Goal: Information Seeking & Learning: Check status

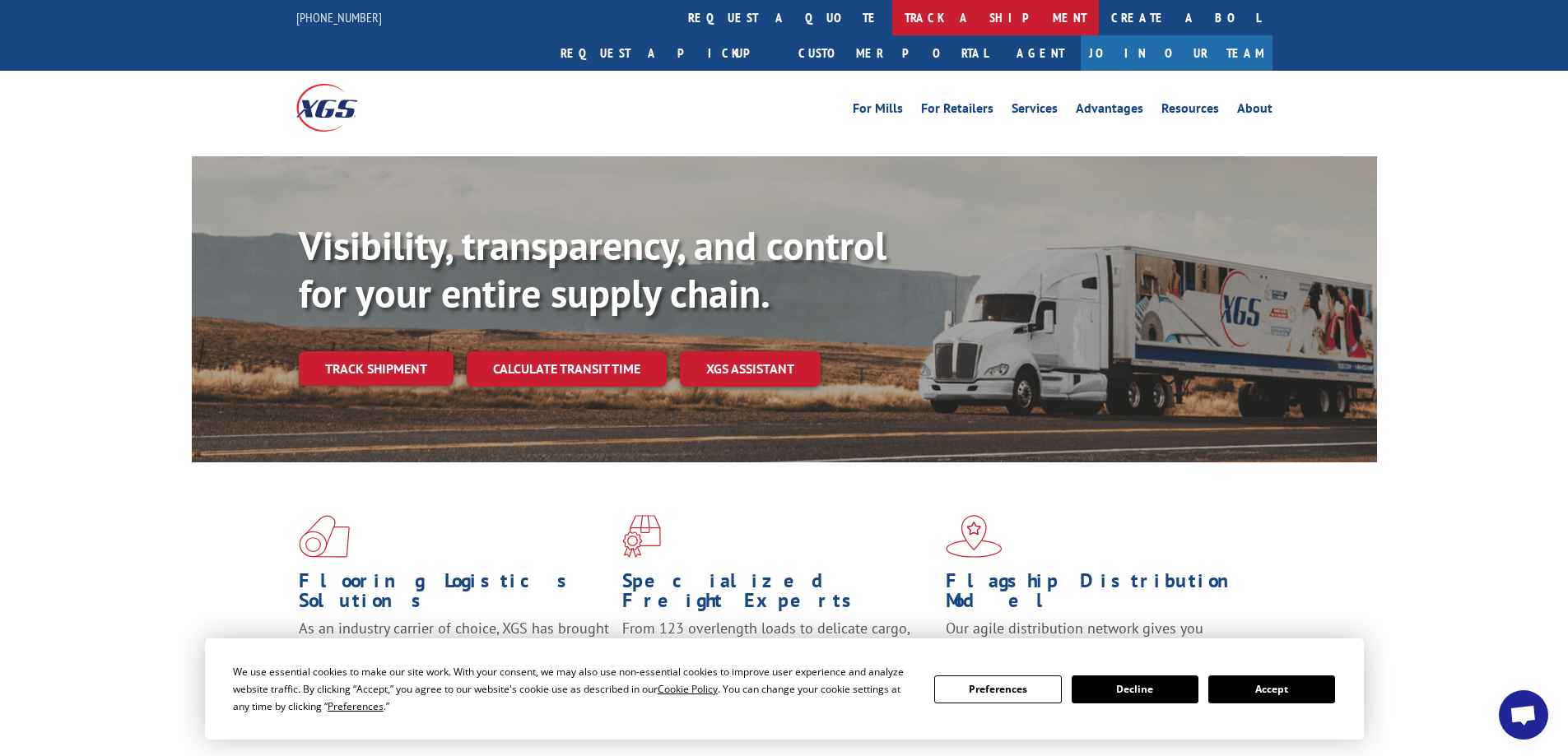
click at [893, 19] on link "track a shipment" at bounding box center [996, 17] width 206 height 35
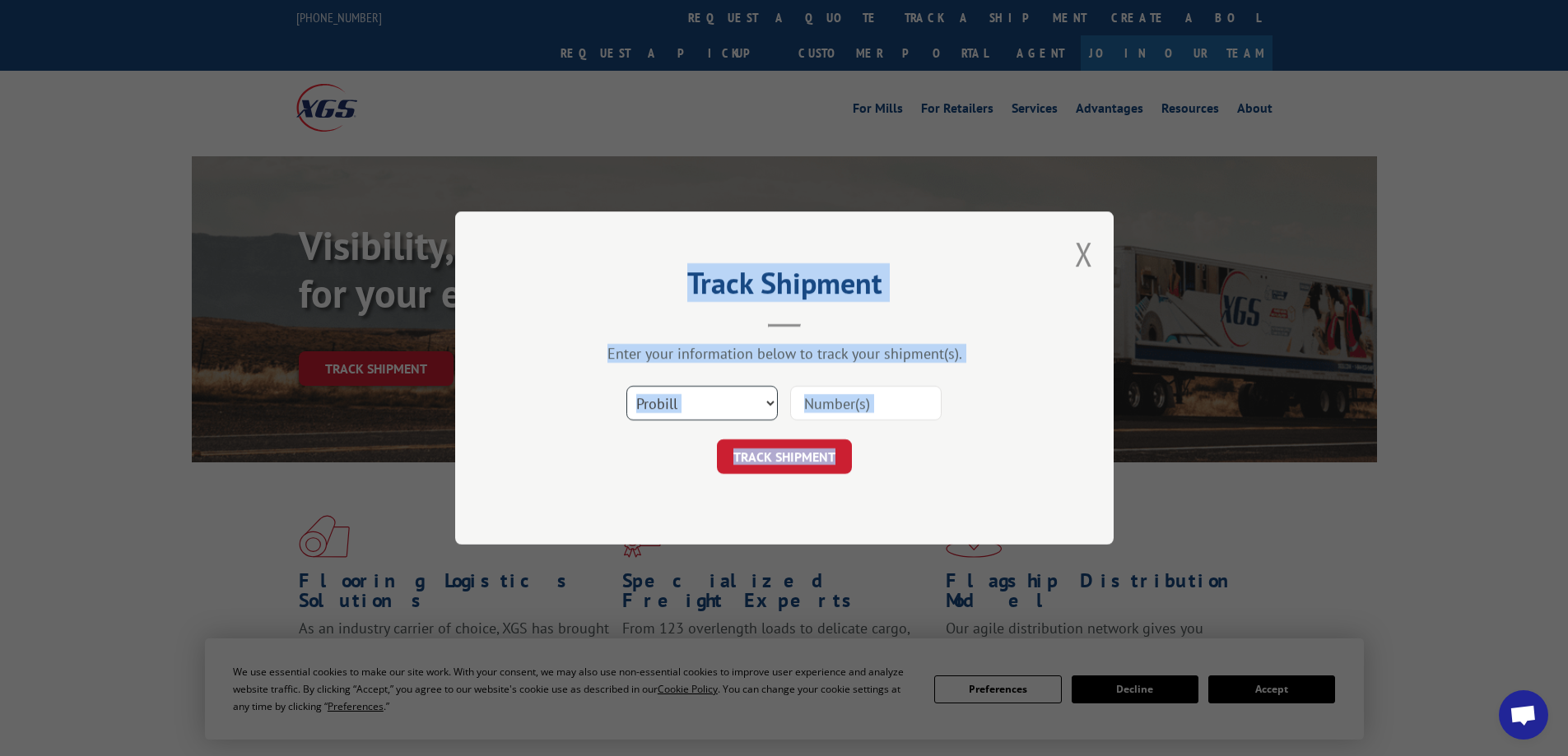
click at [768, 402] on select "Select category... Probill BOL PO" at bounding box center [702, 403] width 151 height 35
select select "bol"
click at [627, 386] on select "Select category... Probill BOL PO" at bounding box center [702, 403] width 151 height 35
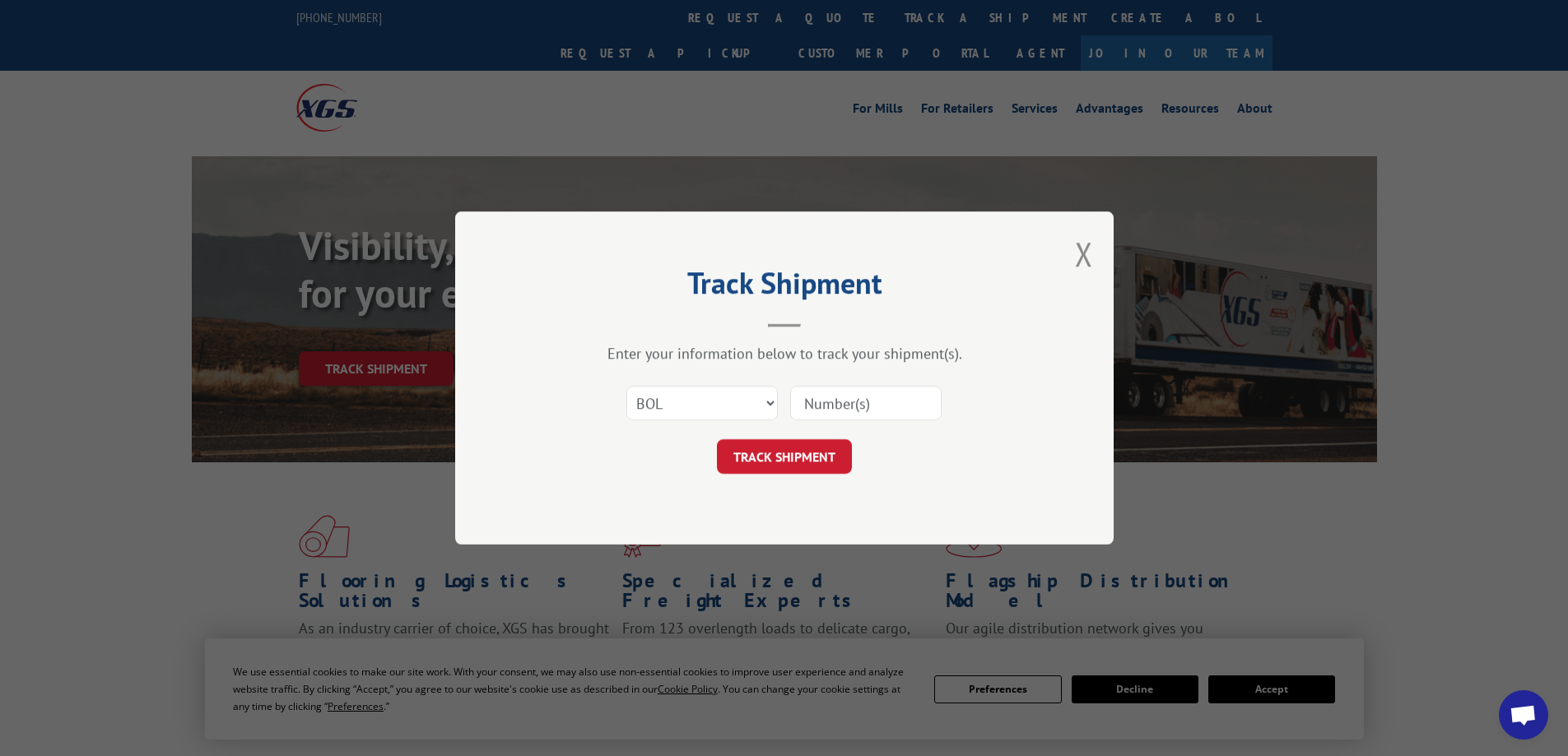
click at [804, 402] on input at bounding box center [865, 403] width 151 height 35
type input "362590"
click at [762, 460] on button "TRACK SHIPMENT" at bounding box center [784, 457] width 135 height 35
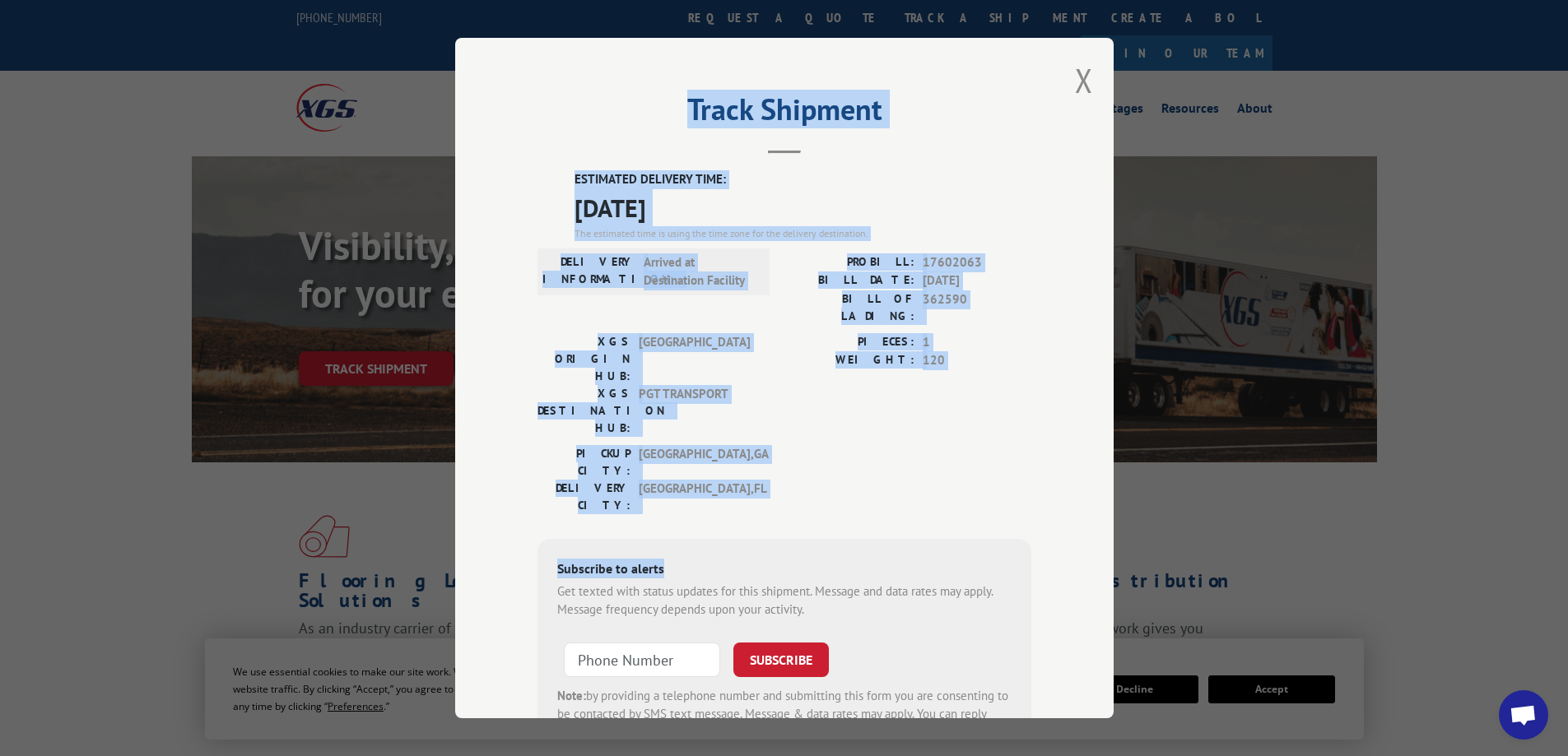
drag, startPoint x: 679, startPoint y: 436, endPoint x: 532, endPoint y: 96, distance: 370.4
click at [532, 96] on div "Track Shipment ESTIMATED DELIVERY TIME: [DATE] The estimated time is using the …" at bounding box center [784, 378] width 659 height 681
click at [750, 480] on div "DELIVERY CITY: [GEOGRAPHIC_DATA] , [GEOGRAPHIC_DATA]" at bounding box center [648, 497] width 222 height 35
click at [711, 539] on div "Subscribe to alerts Get texted with status updates for this shipment. Message a…" at bounding box center [785, 651] width 494 height 224
drag, startPoint x: 698, startPoint y: 451, endPoint x: 705, endPoint y: 444, distance: 9.9
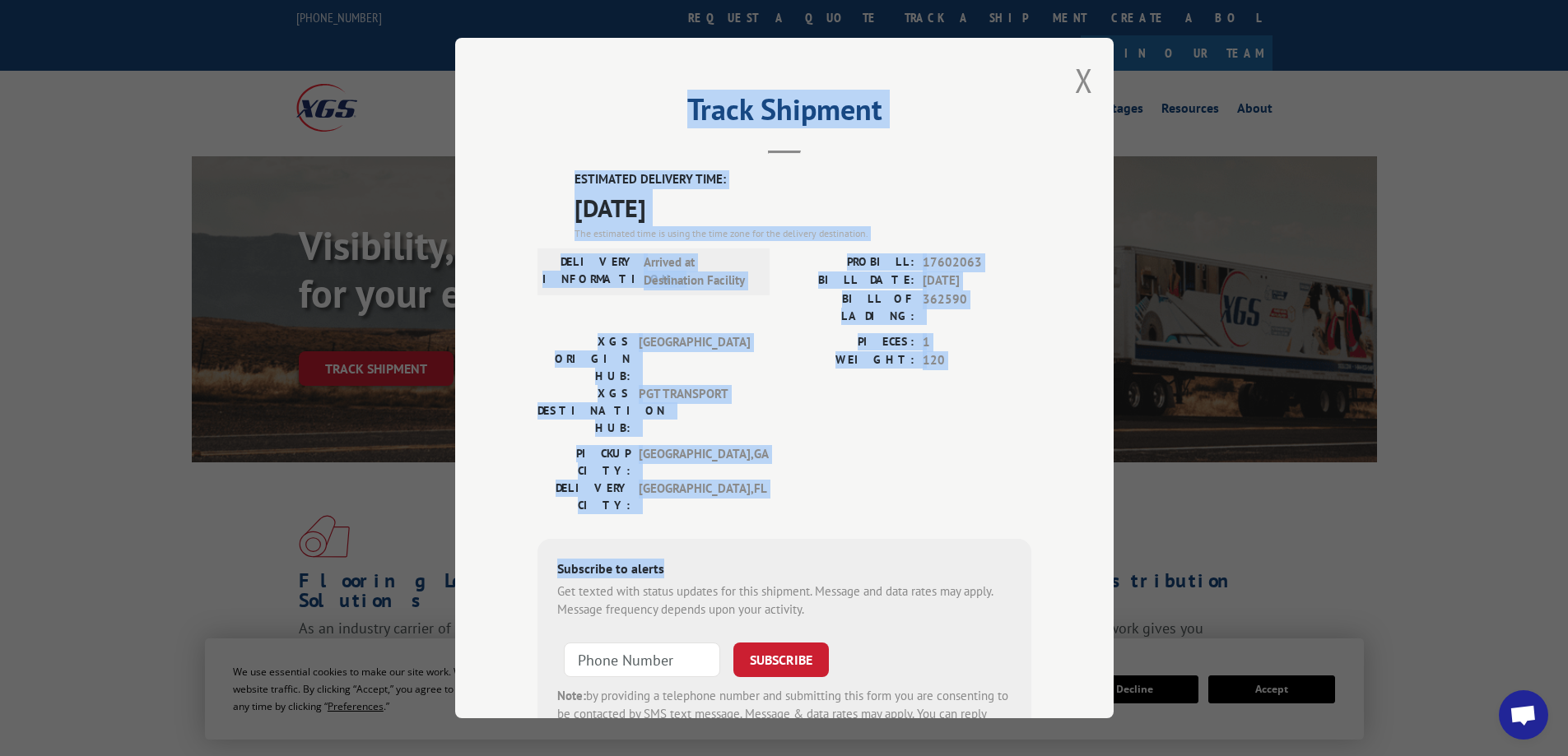
click at [705, 539] on div "Subscribe to alerts Get texted with status updates for this shipment. Message a…" at bounding box center [785, 651] width 494 height 224
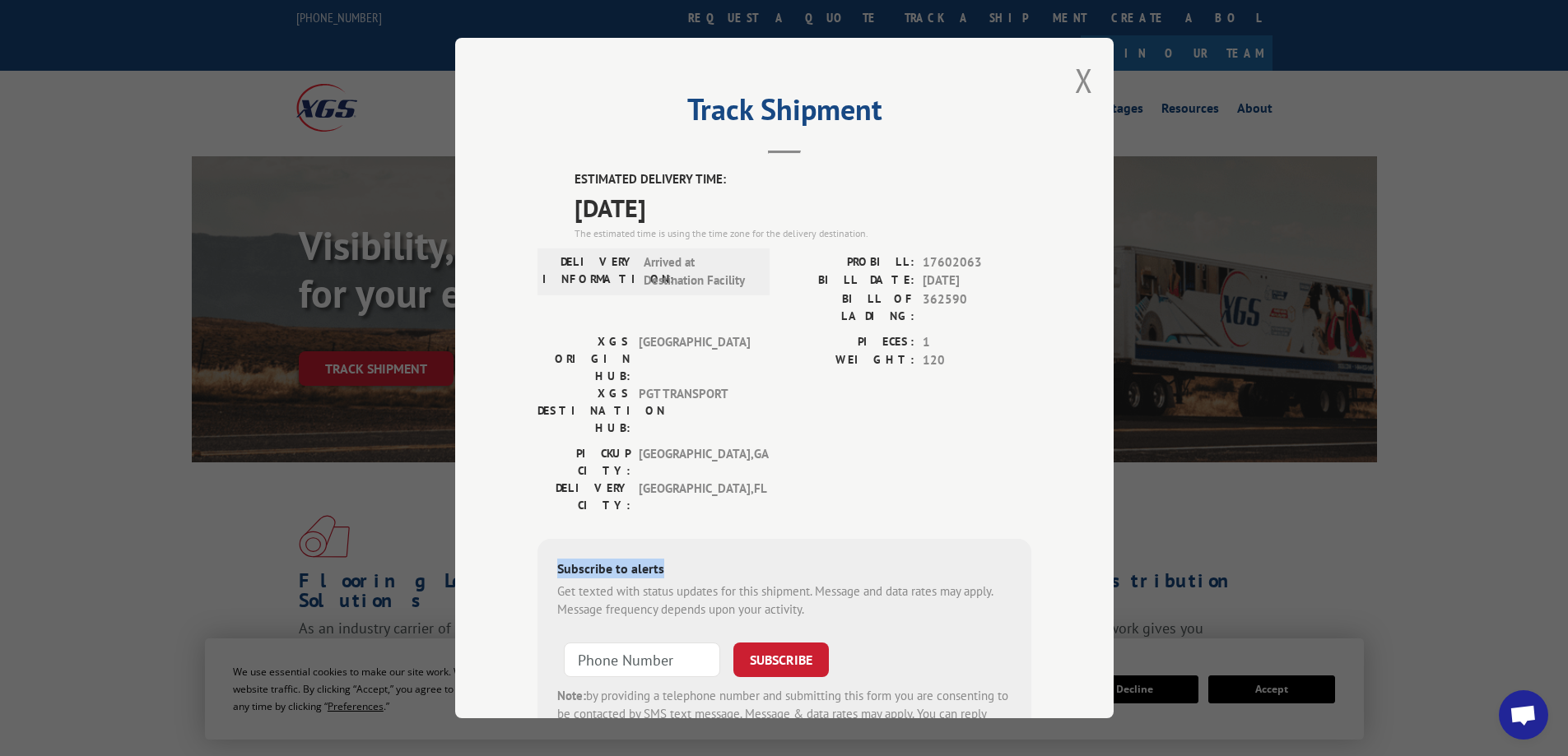
drag, startPoint x: 705, startPoint y: 434, endPoint x: 783, endPoint y: 434, distance: 78.0
click at [780, 432] on div "ESTIMATED DELIVERY TIME: [DATE] The estimated time is using the time zone for t…" at bounding box center [785, 466] width 494 height 592
click at [784, 433] on div "ESTIMATED DELIVERY TIME: [DATE] The estimated time is using the time zone for t…" at bounding box center [785, 466] width 494 height 592
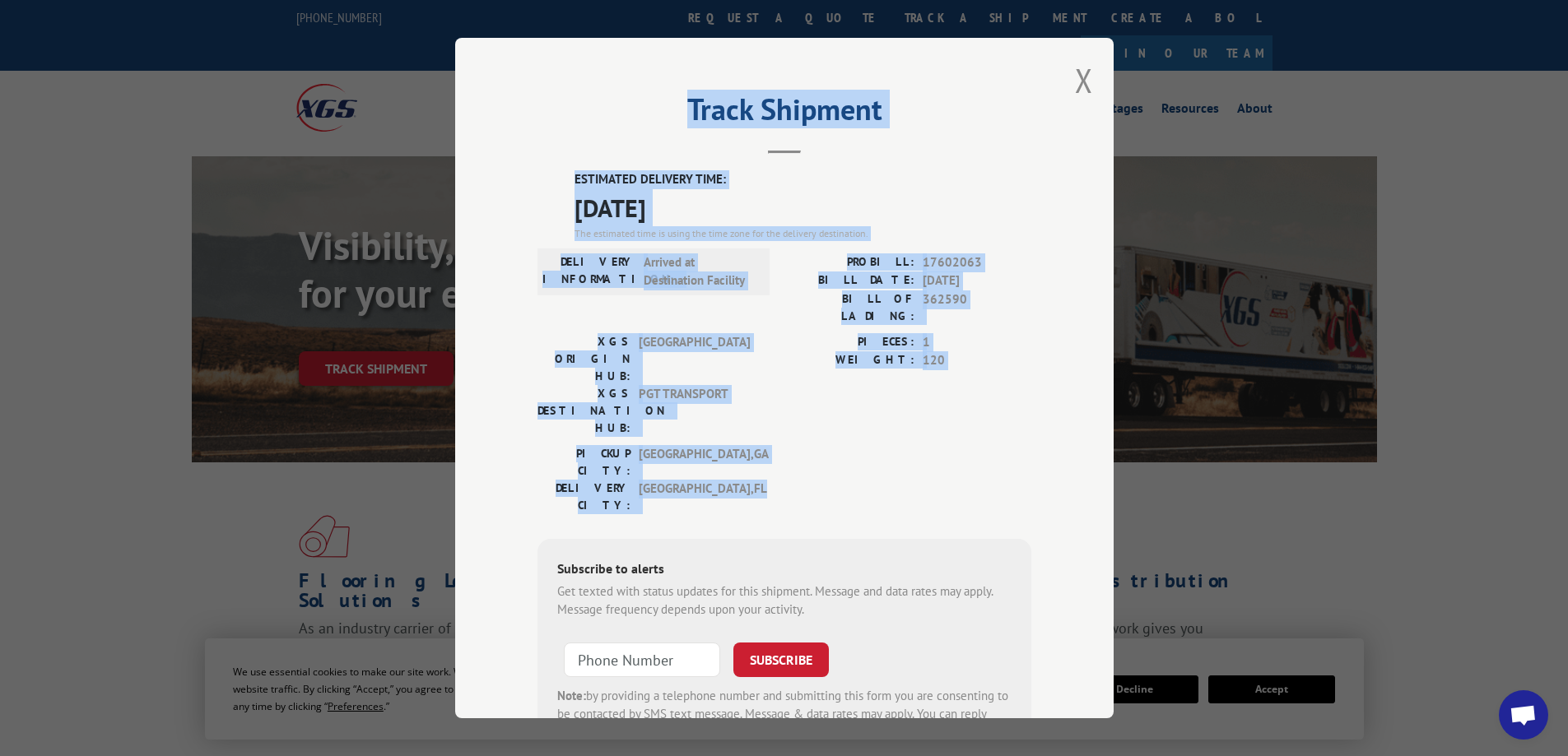
drag, startPoint x: 712, startPoint y: 409, endPoint x: 606, endPoint y: 174, distance: 257.8
click at [579, 117] on div "Track Shipment ESTIMATED DELIVERY TIME: [DATE] The estimated time is using the …" at bounding box center [784, 378] width 659 height 681
click at [1075, 79] on button "Close modal" at bounding box center [1084, 80] width 18 height 44
